Goal: Navigation & Orientation: Find specific page/section

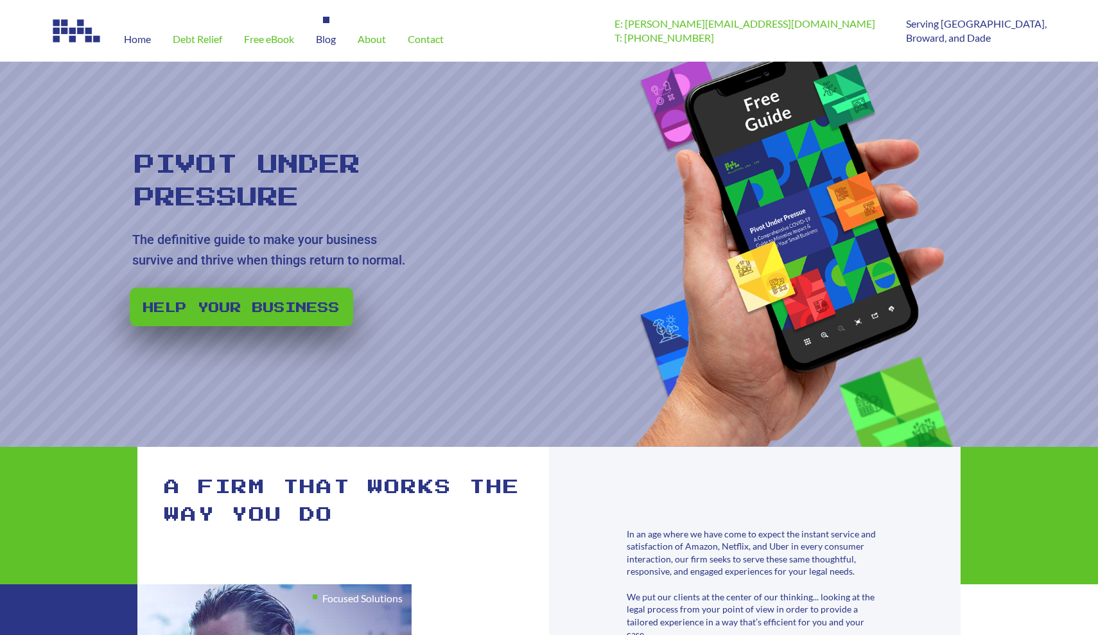
click at [331, 39] on span "Blog" at bounding box center [326, 39] width 20 height 10
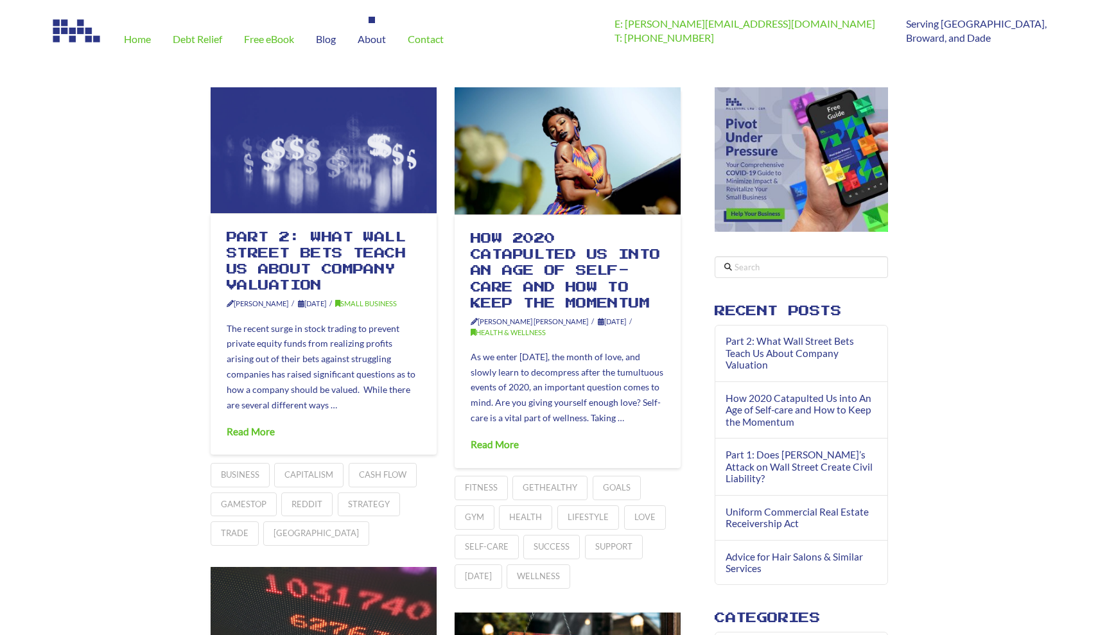
click at [380, 42] on span "About" at bounding box center [372, 39] width 28 height 10
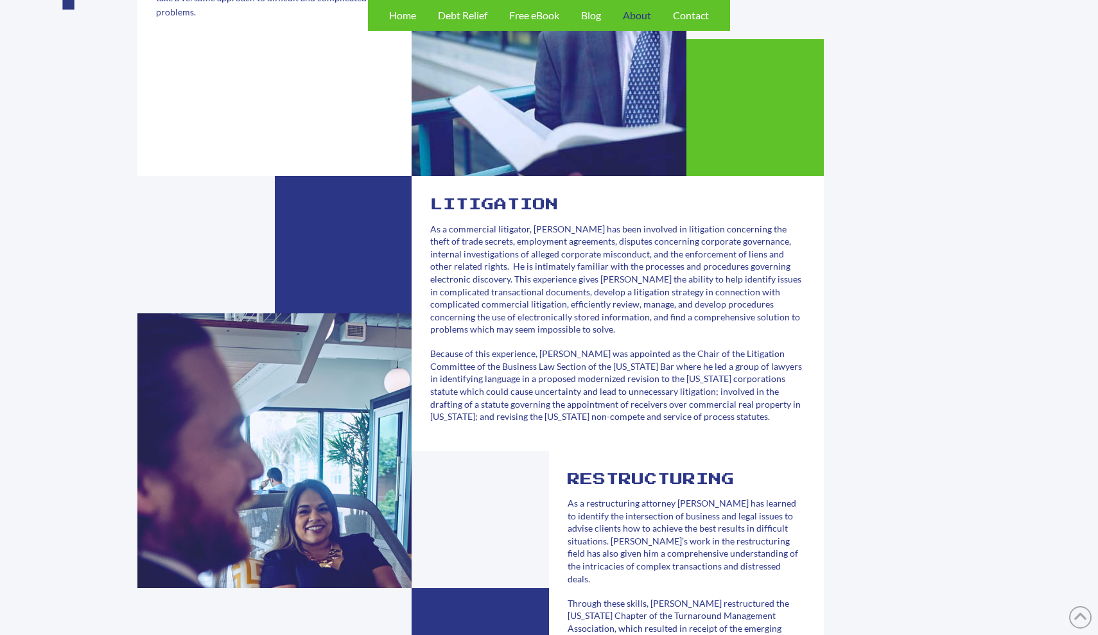
scroll to position [346, 0]
